Goal: Task Accomplishment & Management: Complete application form

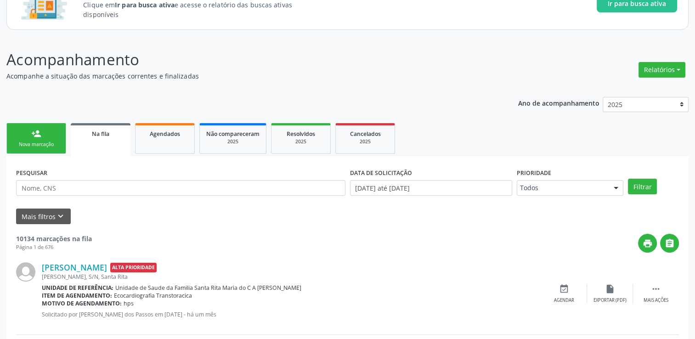
scroll to position [80, 0]
click at [107, 192] on input "text" at bounding box center [181, 188] width 330 height 16
click at [628, 179] on button "Filtrar" at bounding box center [642, 187] width 29 height 16
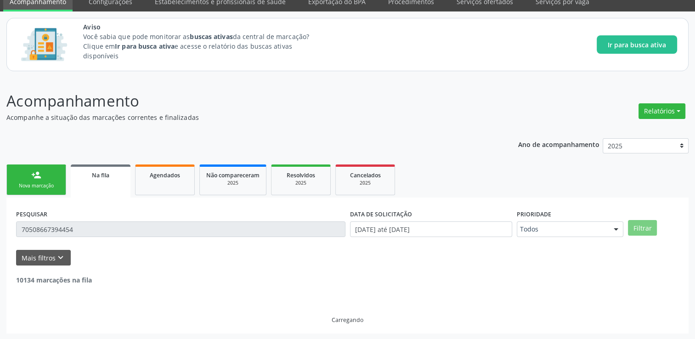
scroll to position [10, 0]
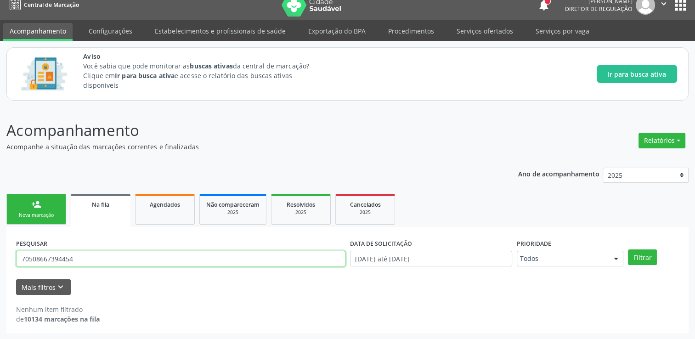
drag, startPoint x: 53, startPoint y: 262, endPoint x: 18, endPoint y: 262, distance: 34.9
click at [18, 262] on input "70508667394454" at bounding box center [181, 259] width 330 height 16
type input "[PERSON_NAME]"
click at [628, 250] on button "Filtrar" at bounding box center [642, 258] width 29 height 16
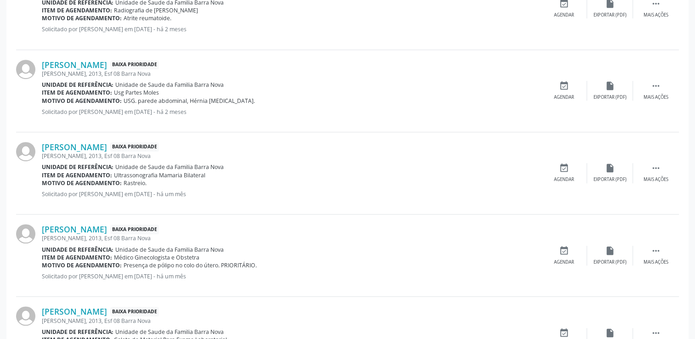
scroll to position [561, 0]
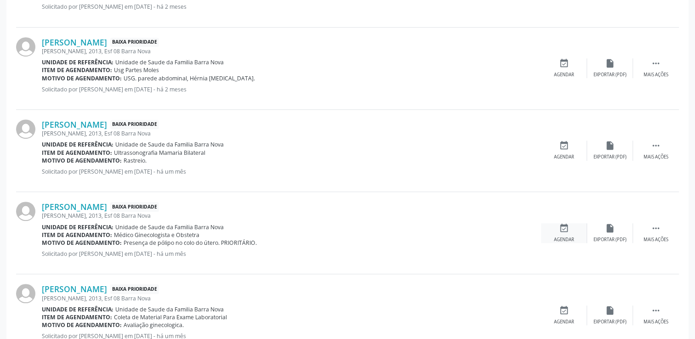
click at [563, 230] on icon "event_available" at bounding box center [564, 228] width 10 height 10
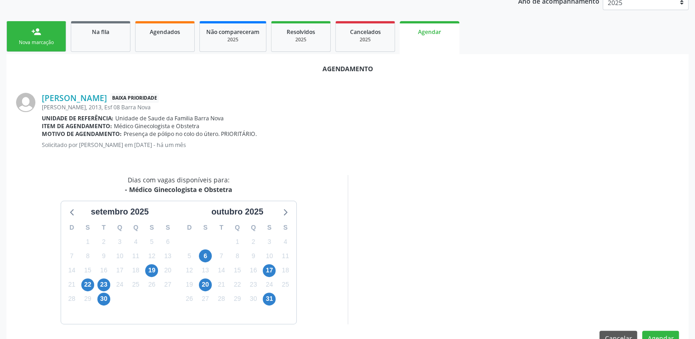
scroll to position [204, 0]
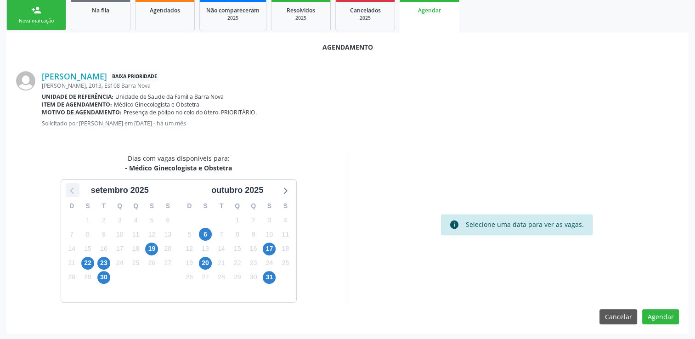
click at [73, 194] on icon at bounding box center [73, 190] width 12 height 12
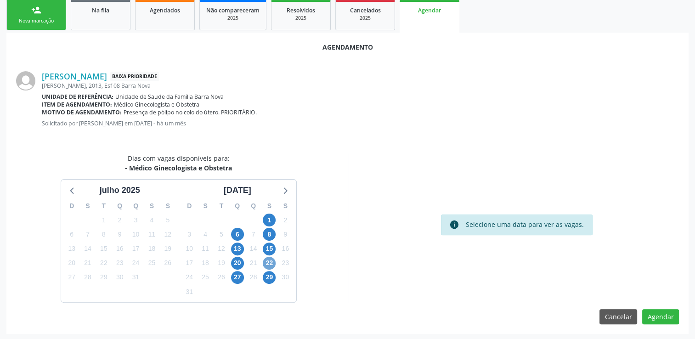
click at [268, 264] on span "22" at bounding box center [269, 263] width 13 height 13
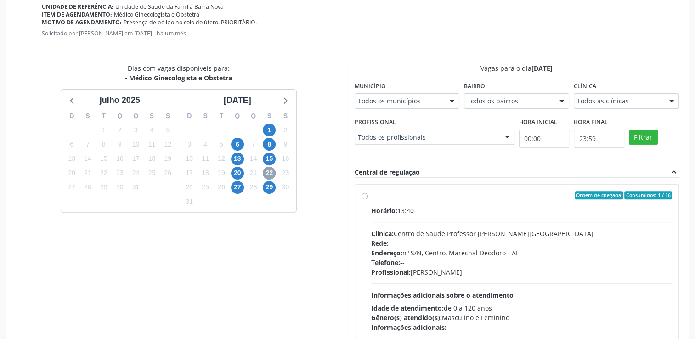
scroll to position [296, 0]
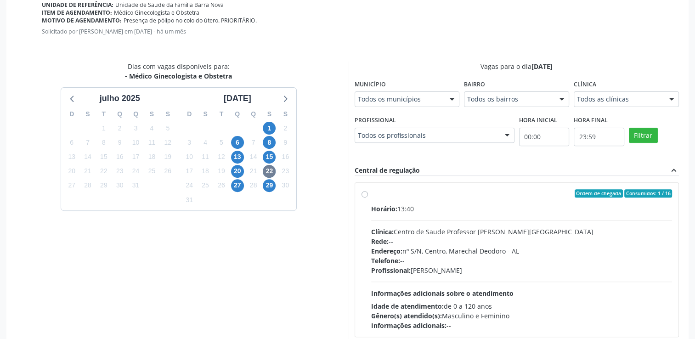
click at [420, 220] on div "Horário: 13:40 Clínica: Centro de Saude Professor [PERSON_NAME] Rede: -- Endere…" at bounding box center [522, 267] width 302 height 126
click at [368, 198] on input "Ordem de chegada Consumidos: 1 / 16 Horário: 13:40 Clínica: Centro de Saude Pro…" at bounding box center [365, 193] width 6 height 8
radio input "true"
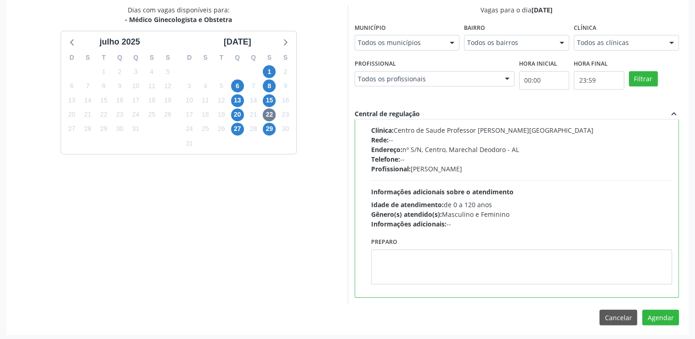
scroll to position [353, 0]
click at [674, 307] on div "Agendamento [PERSON_NAME] Baixa Prioridade [PERSON_NAME], 2013, Esf 08 Barra No…" at bounding box center [347, 108] width 683 height 450
click at [673, 311] on button "Agendar" at bounding box center [661, 317] width 37 height 16
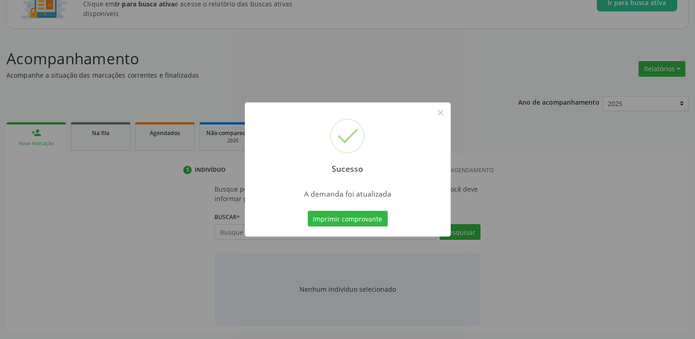
scroll to position [80, 0]
click at [440, 115] on button "×" at bounding box center [441, 113] width 16 height 16
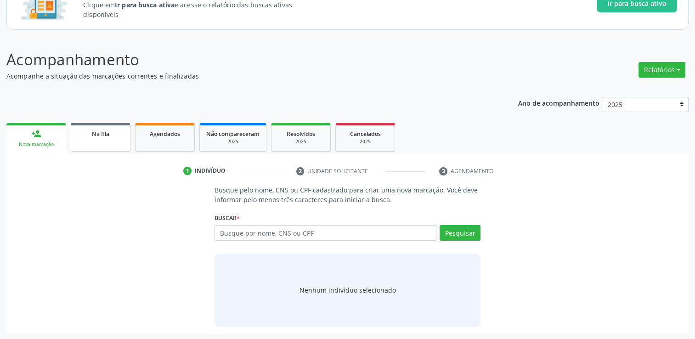
click at [102, 141] on link "Na fila" at bounding box center [101, 137] width 60 height 28
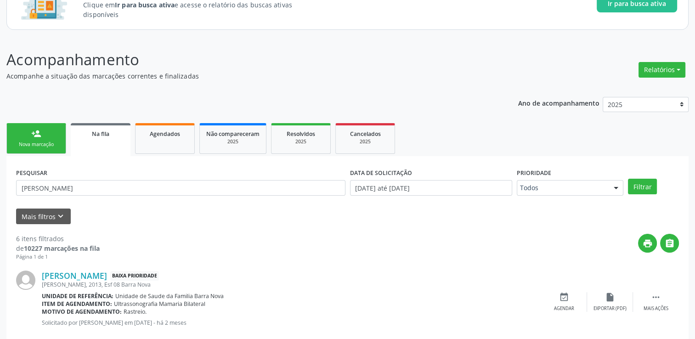
scroll to position [126, 0]
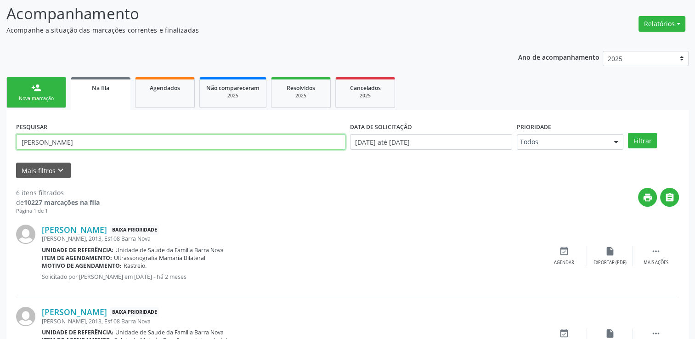
drag, startPoint x: 63, startPoint y: 139, endPoint x: 5, endPoint y: 139, distance: 57.5
type input "SILEIDE GONÇ"
click at [628, 133] on button "Filtrar" at bounding box center [642, 141] width 29 height 16
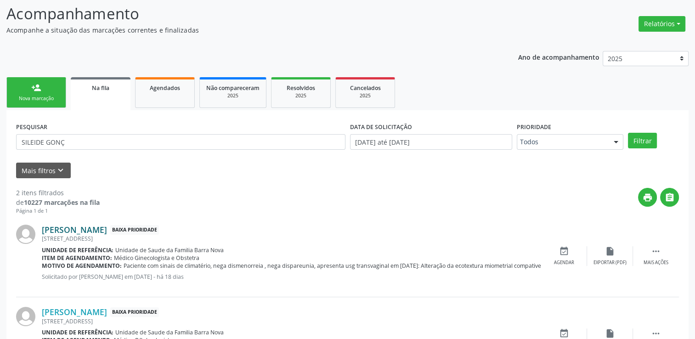
click at [48, 228] on link "[PERSON_NAME]" at bounding box center [74, 230] width 65 height 10
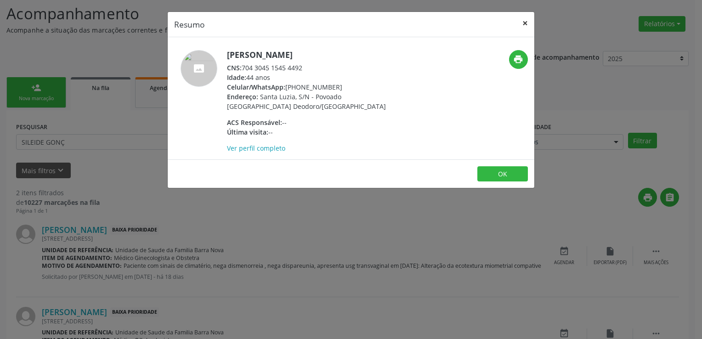
click at [526, 25] on button "×" at bounding box center [525, 23] width 18 height 23
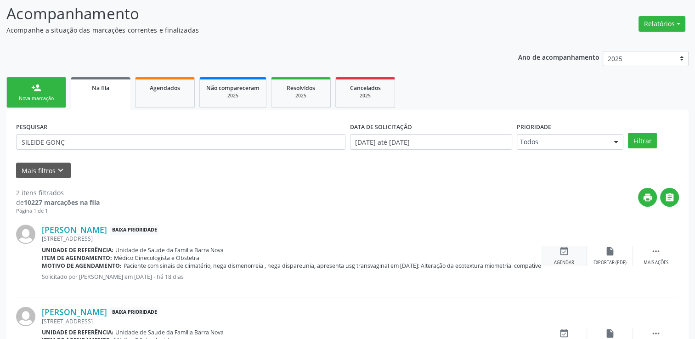
click at [570, 250] on div "event_available Agendar" at bounding box center [564, 256] width 46 height 20
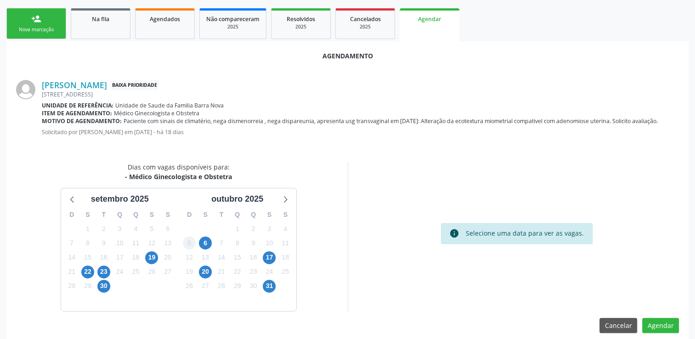
scroll to position [204, 0]
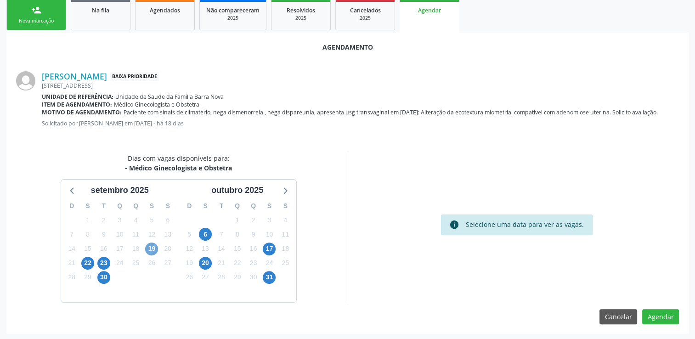
click at [156, 246] on span "19" at bounding box center [151, 249] width 13 height 13
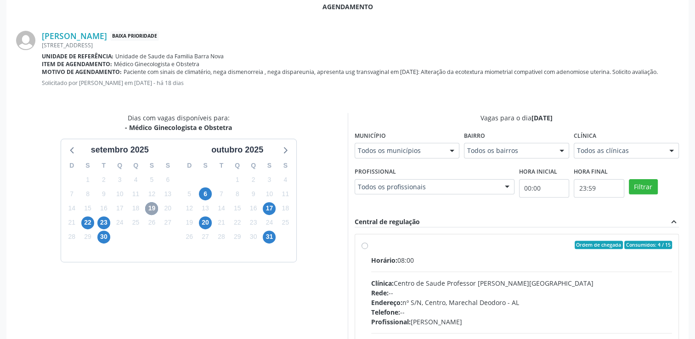
scroll to position [296, 0]
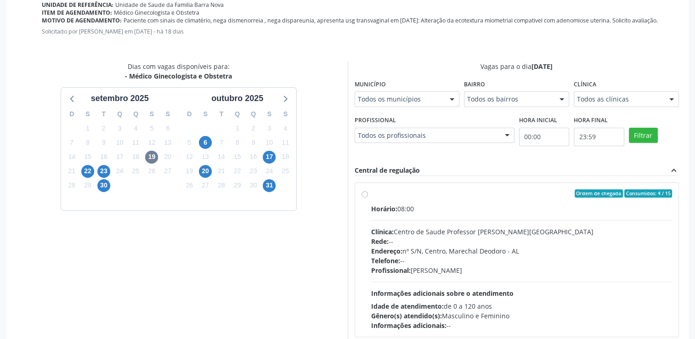
click at [444, 211] on div "Horário: 08:00" at bounding box center [522, 209] width 302 height 10
click at [368, 198] on input "Ordem de chegada Consumidos: 4 / 15 Horário: 08:00 Clínica: Centro de Saude Pro…" at bounding box center [365, 193] width 6 height 8
radio input "true"
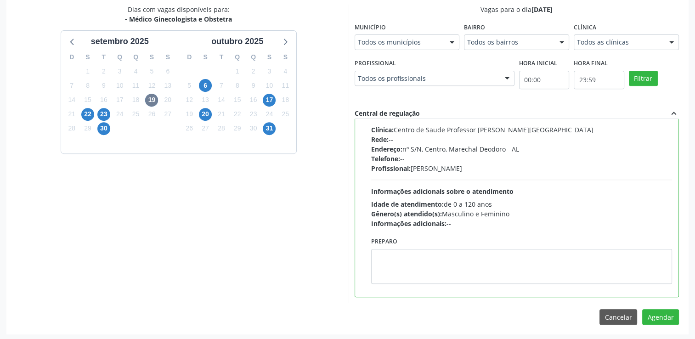
scroll to position [353, 0]
click at [656, 309] on button "Agendar" at bounding box center [661, 317] width 37 height 16
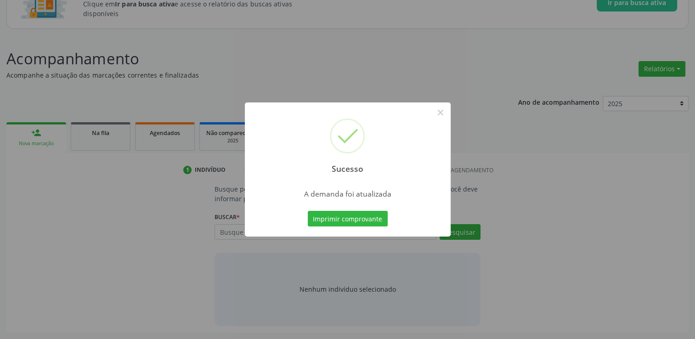
scroll to position [80, 0]
click at [441, 109] on button "×" at bounding box center [441, 113] width 16 height 16
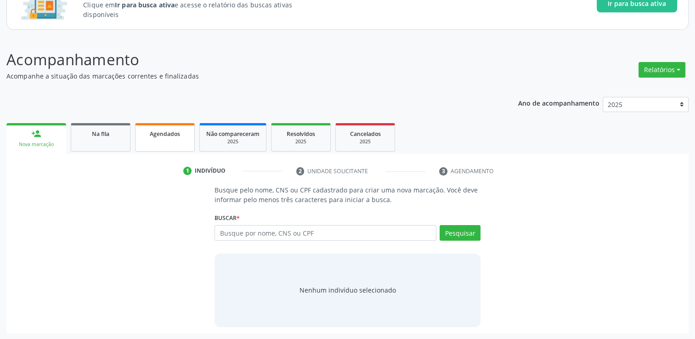
click at [164, 134] on span "Agendados" at bounding box center [165, 134] width 30 height 8
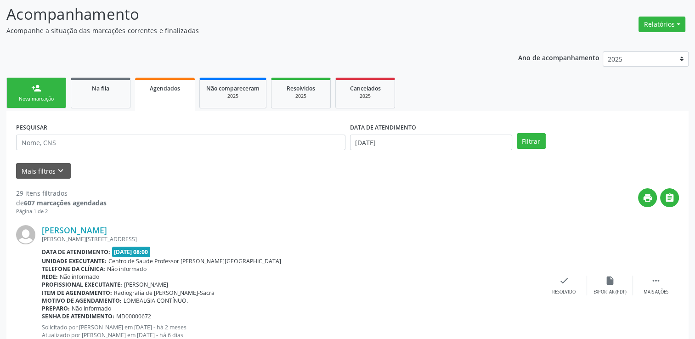
scroll to position [172, 0]
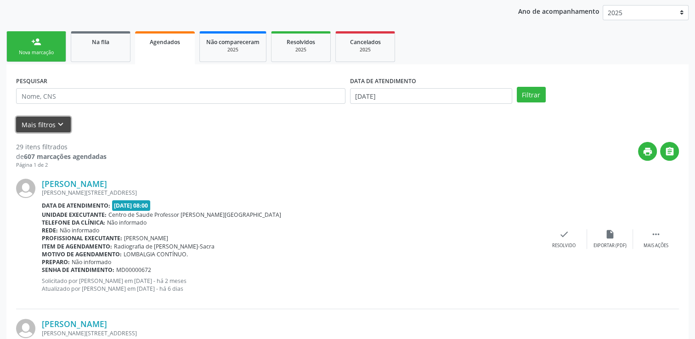
click at [40, 127] on button "Mais filtros keyboard_arrow_down" at bounding box center [43, 125] width 55 height 16
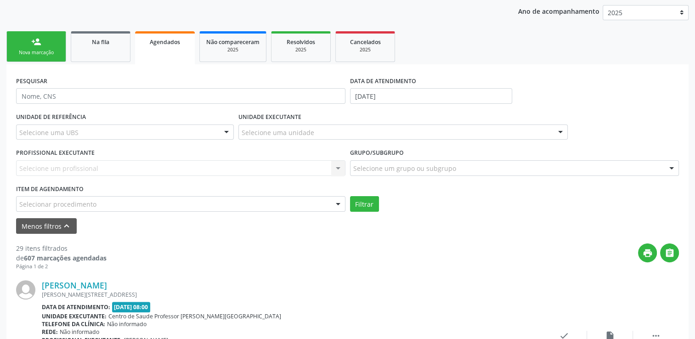
click at [404, 85] on label "DATA DE ATENDIMENTO" at bounding box center [383, 81] width 66 height 14
click at [407, 97] on input "[DATE]" at bounding box center [431, 96] width 162 height 16
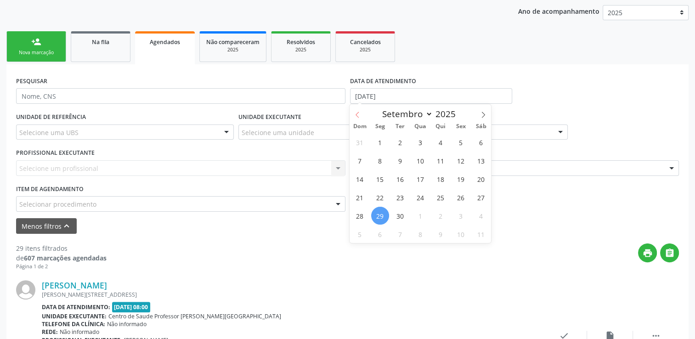
click at [362, 115] on span at bounding box center [358, 112] width 16 height 16
select select "7"
click at [458, 140] on span "1" at bounding box center [461, 142] width 18 height 18
type input "[DATE]"
click at [484, 112] on icon at bounding box center [483, 115] width 6 height 6
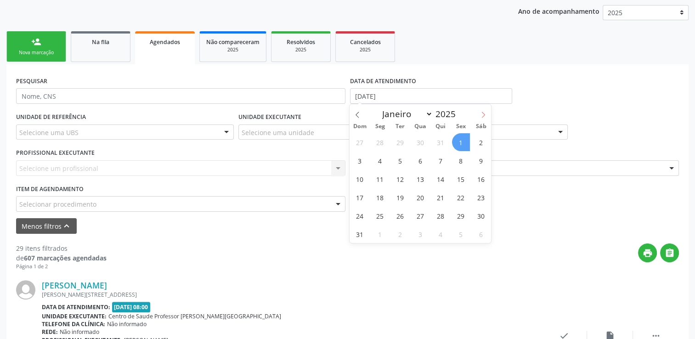
select select "8"
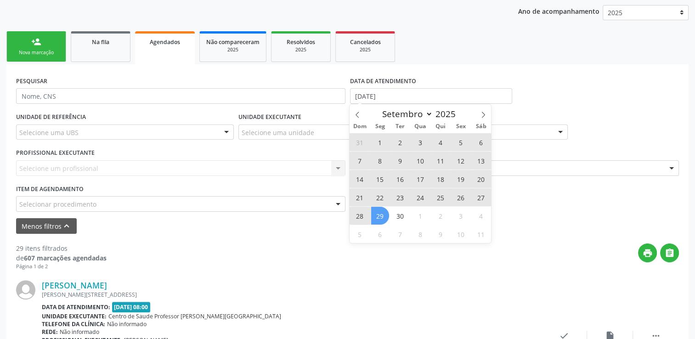
click at [381, 215] on span "29" at bounding box center [380, 216] width 18 height 18
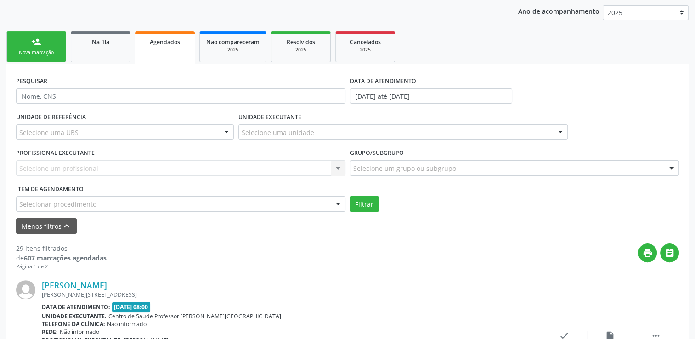
click at [282, 193] on div "Item de agendamento Selecionar procedimento 0304070076 - .Quimioterapia de Leuc…" at bounding box center [181, 196] width 330 height 29
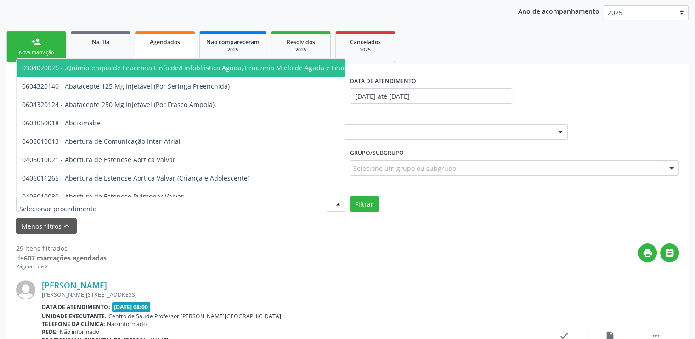
click at [282, 199] on div at bounding box center [181, 204] width 330 height 16
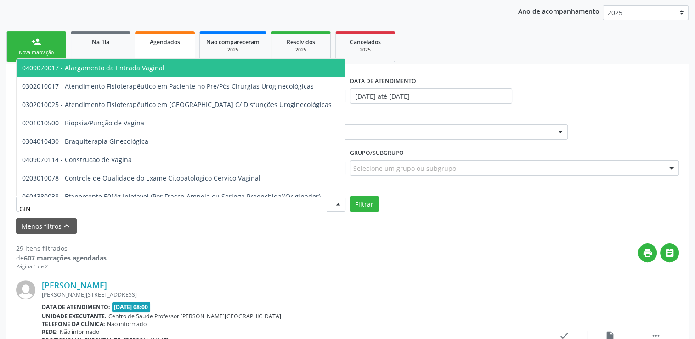
type input "GINE"
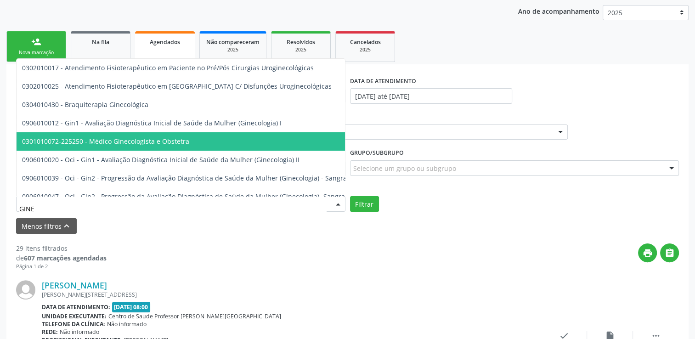
click at [149, 138] on span "0301010072-225250 - Médico Ginecologista e Obstetra" at bounding box center [105, 141] width 167 height 9
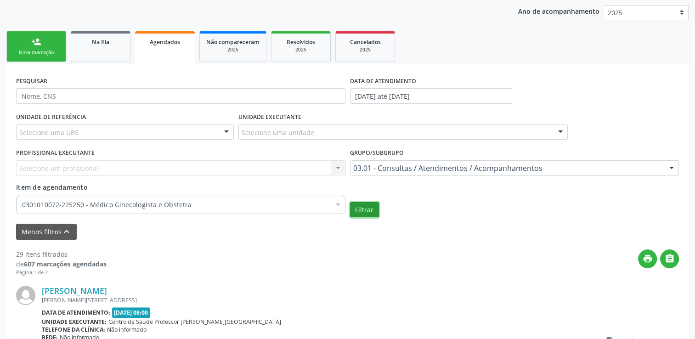
click at [365, 211] on button "Filtrar" at bounding box center [364, 210] width 29 height 16
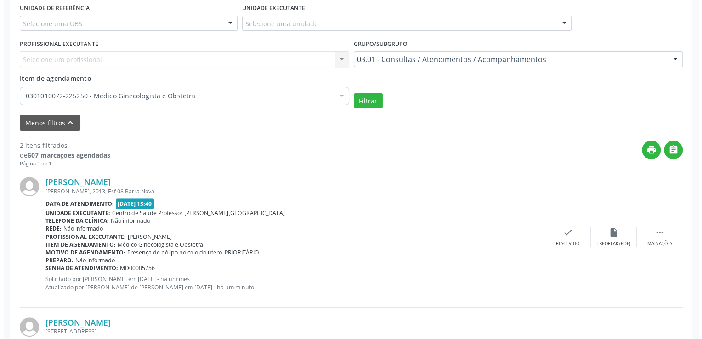
scroll to position [310, 0]
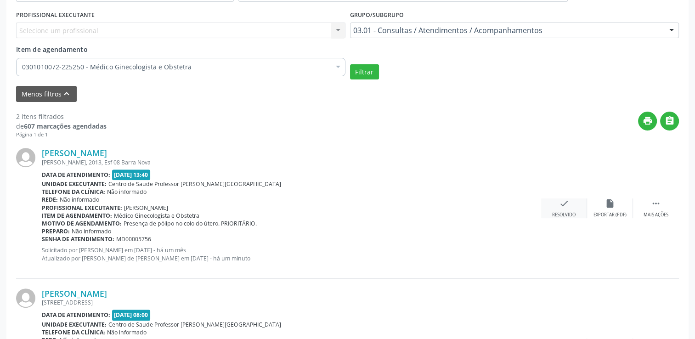
click at [570, 210] on div "check Resolvido" at bounding box center [564, 209] width 46 height 20
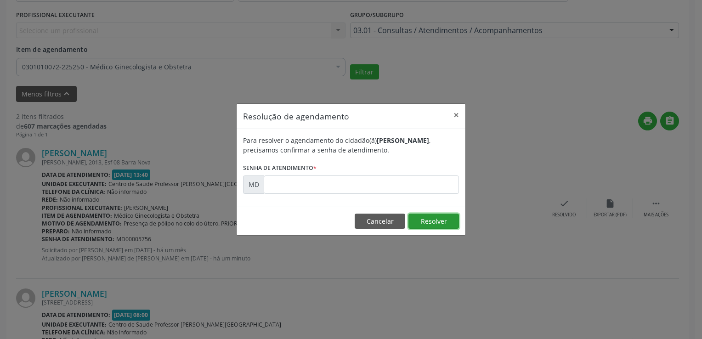
click at [433, 220] on button "Resolver" at bounding box center [434, 222] width 51 height 16
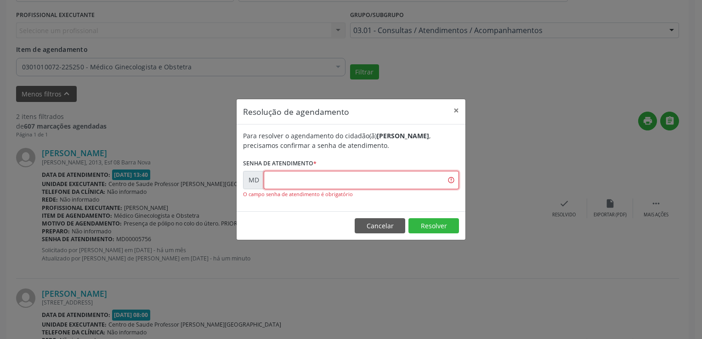
click at [270, 179] on input "text" at bounding box center [361, 180] width 195 height 18
type input "00005756"
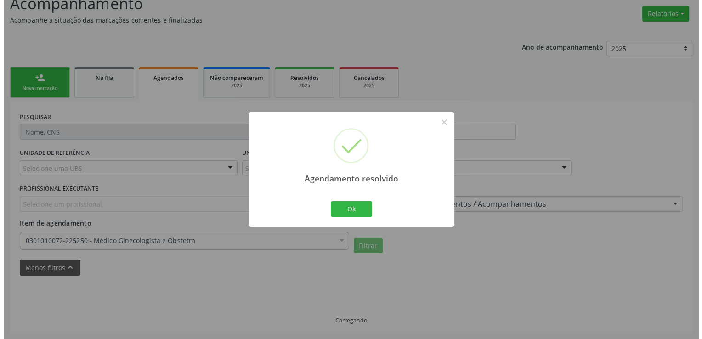
scroll to position [265, 0]
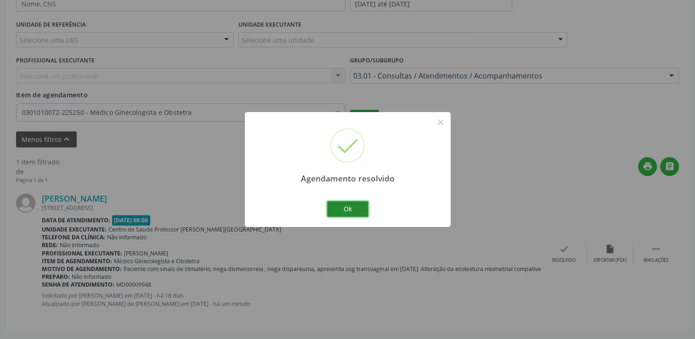
click at [359, 213] on button "Ok" at bounding box center [347, 209] width 41 height 16
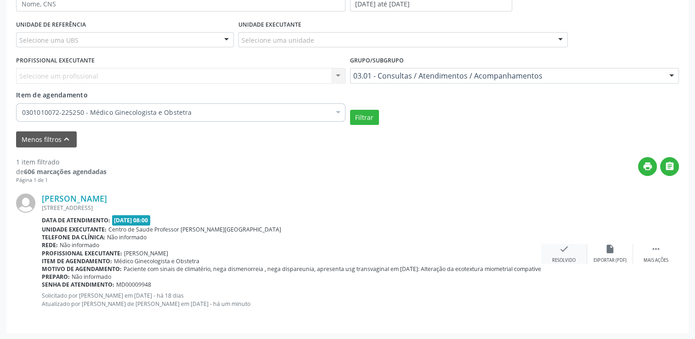
click at [563, 254] on div "check Resolvido" at bounding box center [564, 254] width 46 height 20
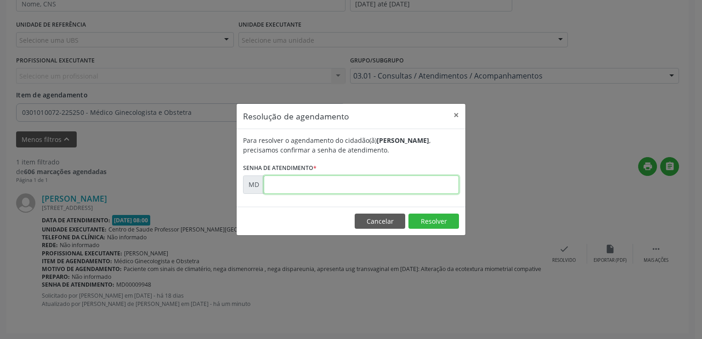
click at [362, 182] on input "text" at bounding box center [361, 185] width 195 height 18
type input "00009948"
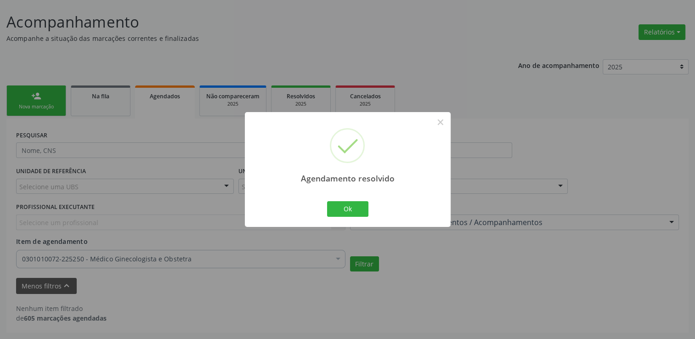
scroll to position [117, 0]
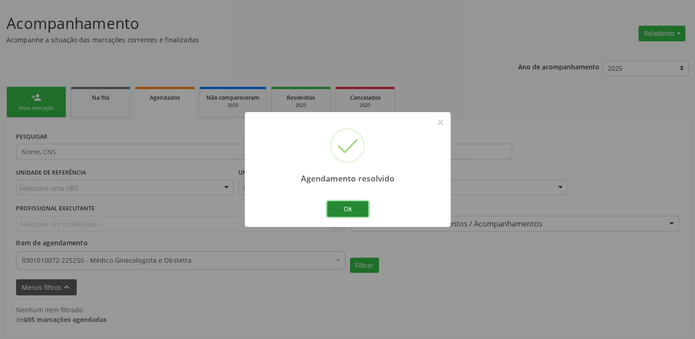
click at [364, 204] on button "Ok" at bounding box center [347, 209] width 41 height 16
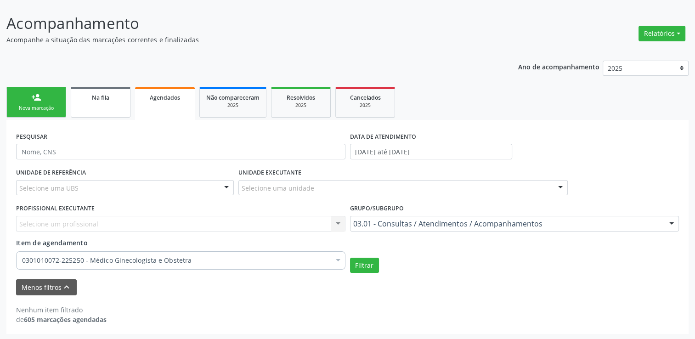
click at [105, 98] on span "Na fila" at bounding box center [100, 98] width 17 height 8
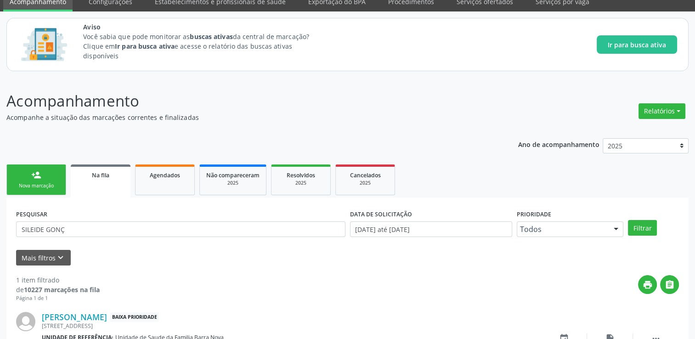
scroll to position [99, 0]
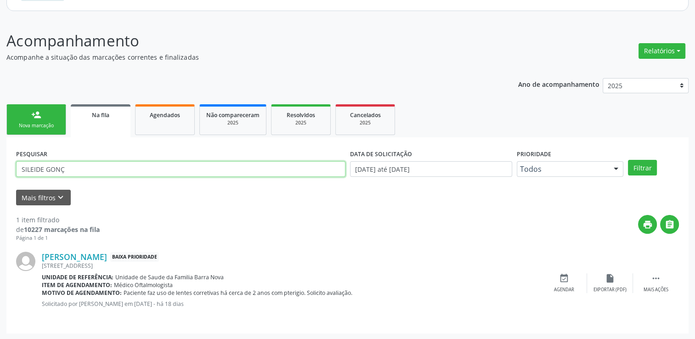
drag, startPoint x: 96, startPoint y: 165, endPoint x: 0, endPoint y: 165, distance: 96.1
click at [0, 165] on html "Central de Marcação notifications [PERSON_NAME] Diretor de regulação  Configur…" at bounding box center [347, 70] width 695 height 339
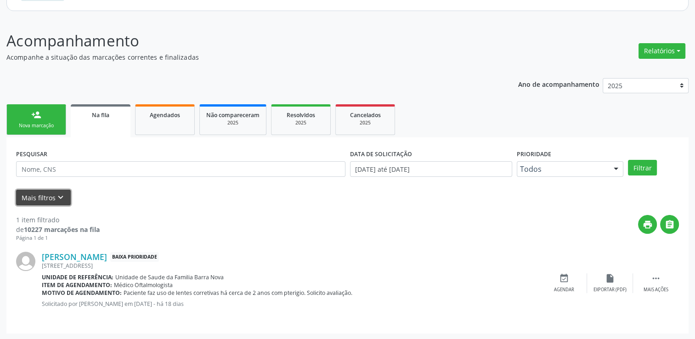
click at [57, 201] on icon "keyboard_arrow_down" at bounding box center [61, 198] width 10 height 10
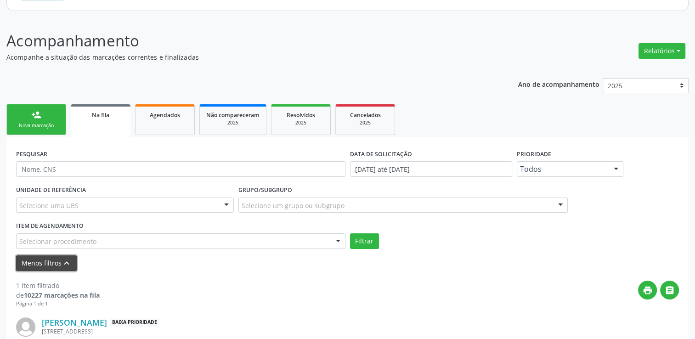
scroll to position [145, 0]
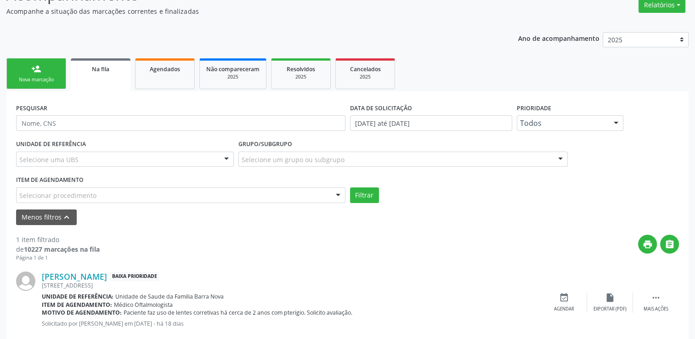
click at [115, 182] on div "Item de agendamento Selecionar procedimento 0304070076 - .Quimioterapia de Leuc…" at bounding box center [181, 187] width 330 height 29
click at [115, 193] on div "Selecionar procedimento" at bounding box center [181, 196] width 330 height 16
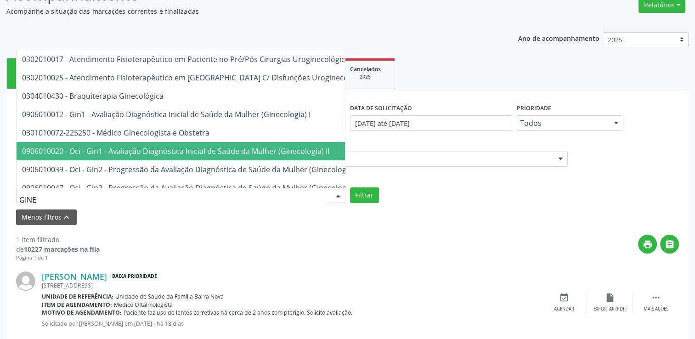
type input "GINEC"
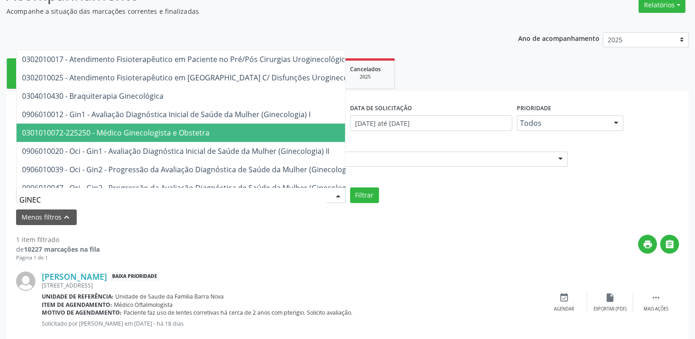
click at [141, 138] on span "0301010072-225250 - Médico Ginecologista e Obstetra" at bounding box center [309, 133] width 585 height 18
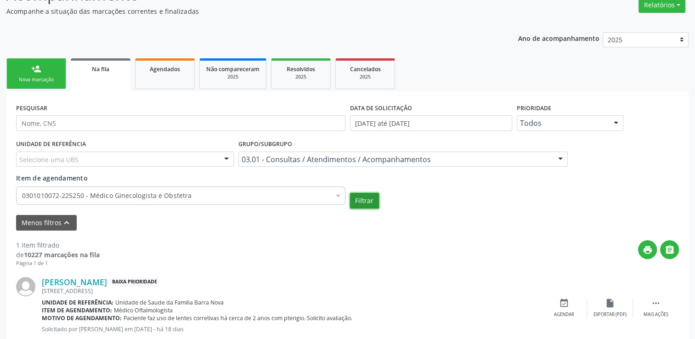
click at [361, 198] on button "Filtrar" at bounding box center [364, 201] width 29 height 16
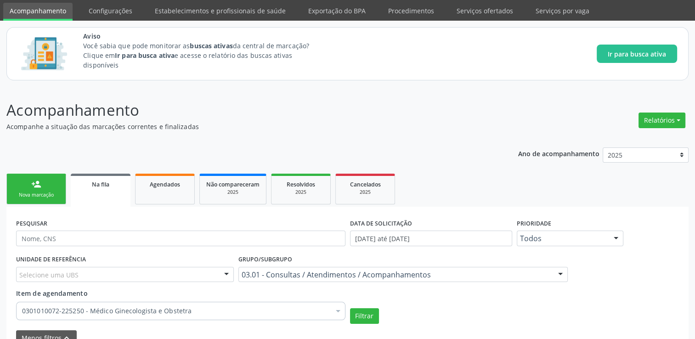
scroll to position [46, 0]
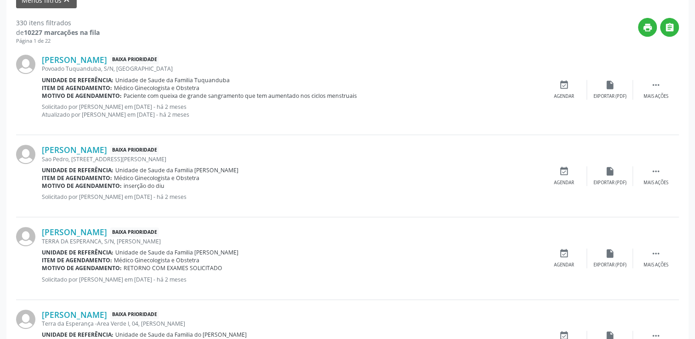
scroll to position [322, 0]
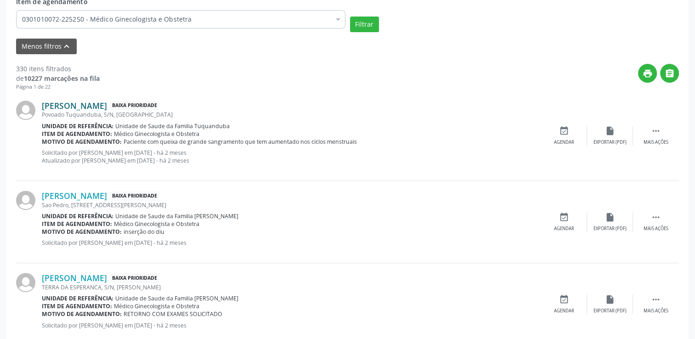
click at [69, 101] on link "[PERSON_NAME]" at bounding box center [74, 106] width 65 height 10
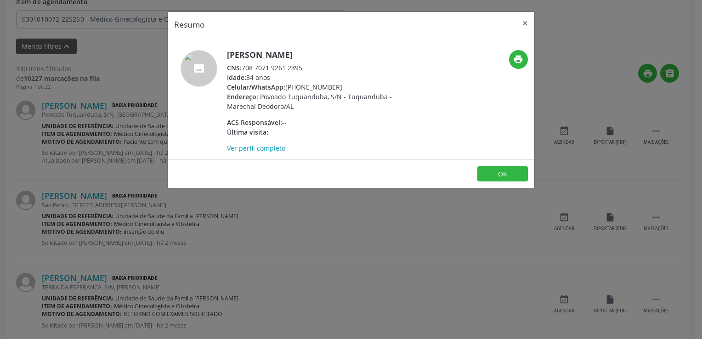
drag, startPoint x: 243, startPoint y: 67, endPoint x: 305, endPoint y: 68, distance: 62.1
click at [305, 68] on div "CNS: 708 7071 9261 2395" at bounding box center [316, 68] width 179 height 10
copy div "708 7071 9261 2395"
click at [496, 172] on button "OK" at bounding box center [503, 174] width 51 height 16
